Goal: Task Accomplishment & Management: Use online tool/utility

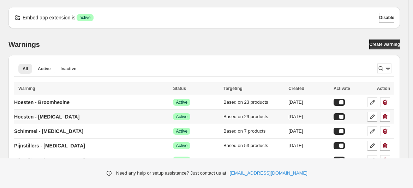
scroll to position [739, 0]
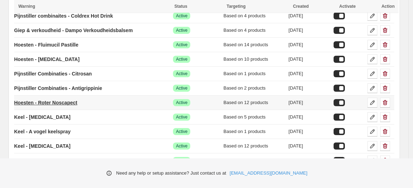
click at [66, 99] on p "Hoesten - Roter Noscapect" at bounding box center [45, 102] width 63 height 7
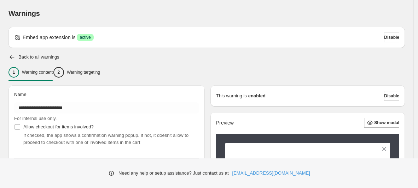
type input "**********"
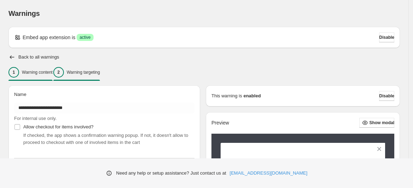
click at [95, 75] on div "2 Warning targeting" at bounding box center [76, 72] width 47 height 11
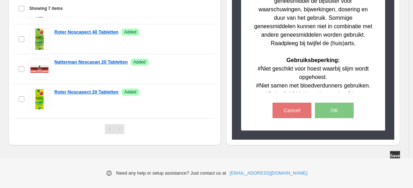
scroll to position [307, 0]
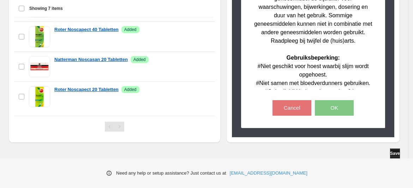
click at [399, 155] on span "Save" at bounding box center [396, 154] width 10 height 6
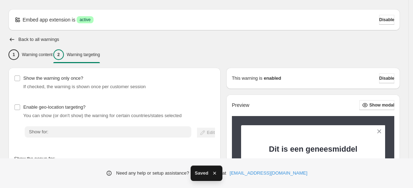
scroll to position [0, 0]
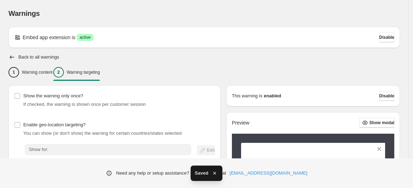
click at [18, 58] on div "Back to all warnings" at bounding box center [204, 57] width 392 height 7
click at [13, 58] on icon "button" at bounding box center [11, 57] width 7 height 7
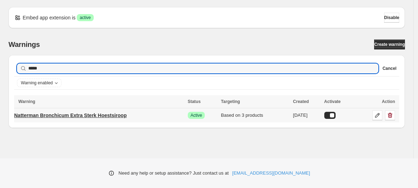
type input "*****"
click at [109, 117] on p "Natterman Bronchicum Extra Sterk Hoestsiroop" at bounding box center [70, 115] width 112 height 7
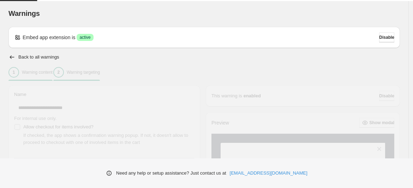
type input "**********"
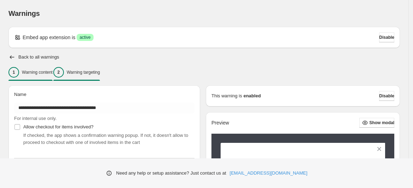
click at [98, 70] on p "Warning targeting" at bounding box center [83, 73] width 33 height 6
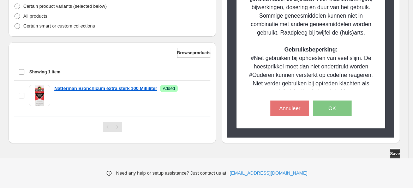
scroll to position [193, 0]
click at [395, 153] on span "Save" at bounding box center [396, 154] width 10 height 6
click at [190, 51] on span "Browse products" at bounding box center [194, 53] width 34 height 6
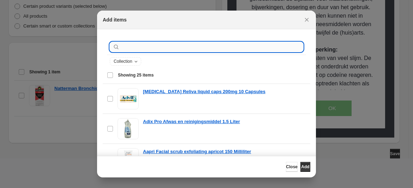
click at [163, 47] on input ":r8p:" at bounding box center [212, 47] width 182 height 10
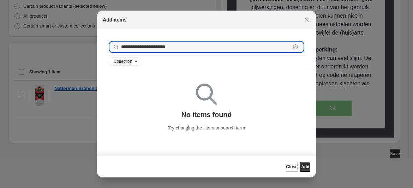
scroll to position [0, 0]
drag, startPoint x: 169, startPoint y: 48, endPoint x: 146, endPoint y: 48, distance: 22.3
click at [146, 48] on input "**********" at bounding box center [206, 47] width 170 height 10
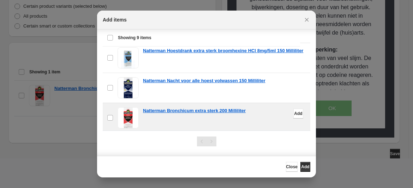
scroll to position [82, 0]
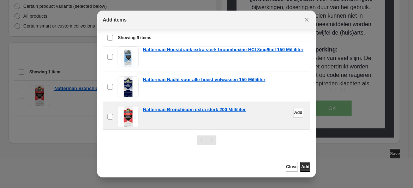
type input "**********"
click at [294, 112] on span "Add" at bounding box center [298, 113] width 8 height 6
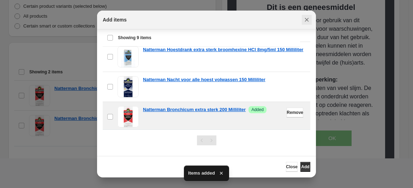
click at [307, 19] on icon "Close" at bounding box center [307, 20] width 4 height 4
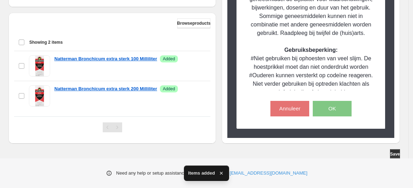
scroll to position [223, 0]
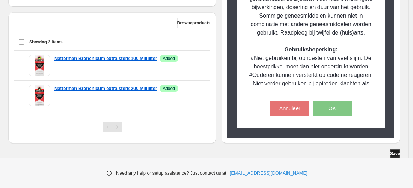
click at [398, 152] on span "Save" at bounding box center [396, 154] width 10 height 6
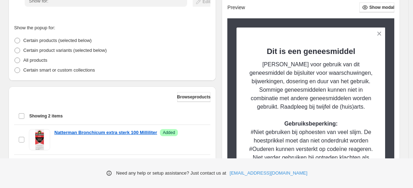
scroll to position [8, 0]
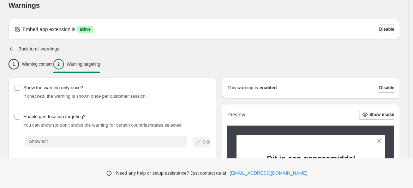
click at [12, 49] on icon "button" at bounding box center [12, 49] width 5 height 4
